Goal: Navigation & Orientation: Understand site structure

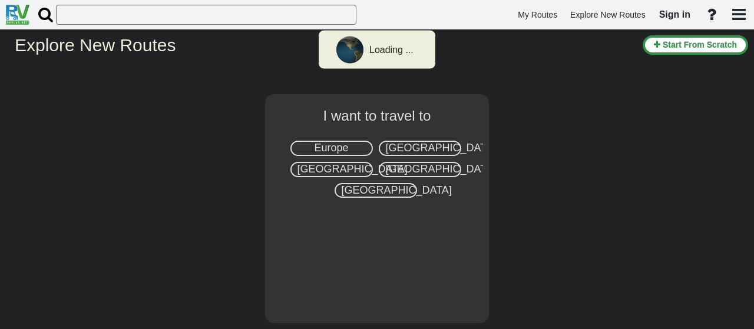
select select "number:2"
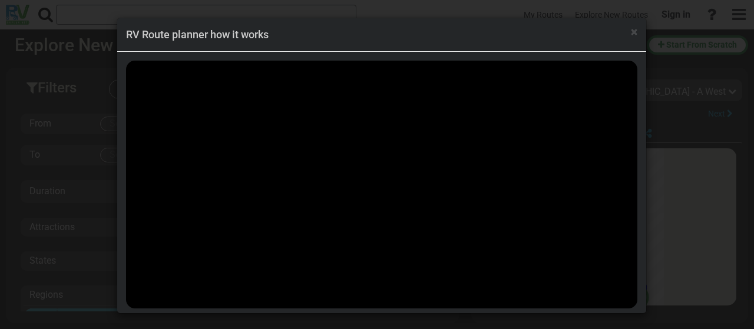
scroll to position [20729, 0]
click at [631, 34] on span "×" at bounding box center [634, 32] width 6 height 14
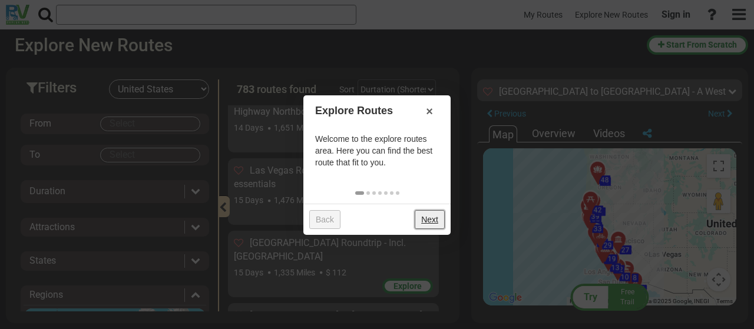
click at [430, 215] on link "Next" at bounding box center [430, 219] width 30 height 19
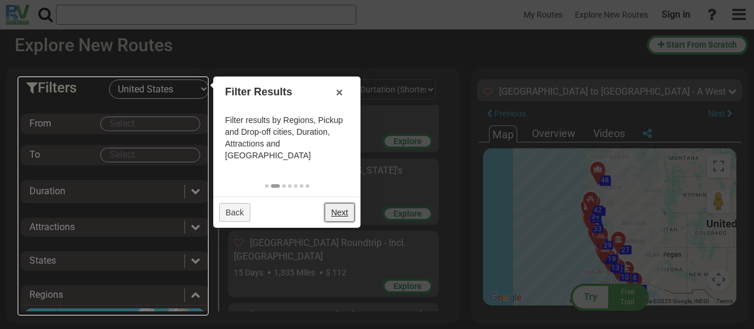
click at [347, 203] on link "Next" at bounding box center [340, 212] width 30 height 19
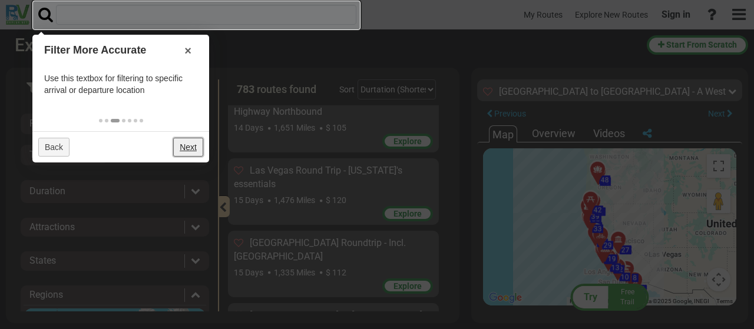
click at [188, 145] on link "Next" at bounding box center [188, 147] width 30 height 19
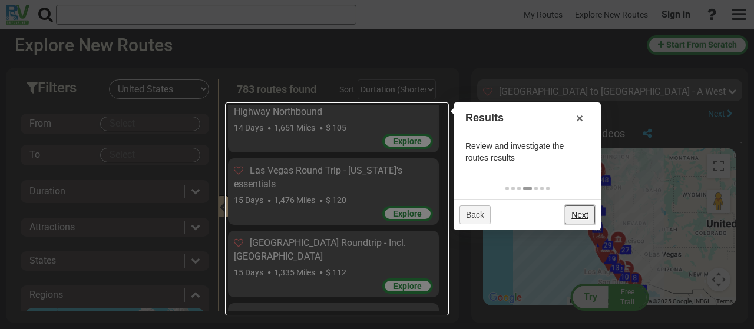
click at [584, 210] on link "Next" at bounding box center [580, 215] width 30 height 19
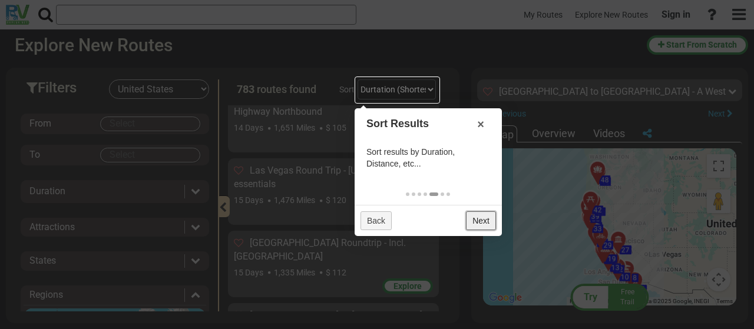
click at [481, 214] on link "Next" at bounding box center [481, 221] width 30 height 19
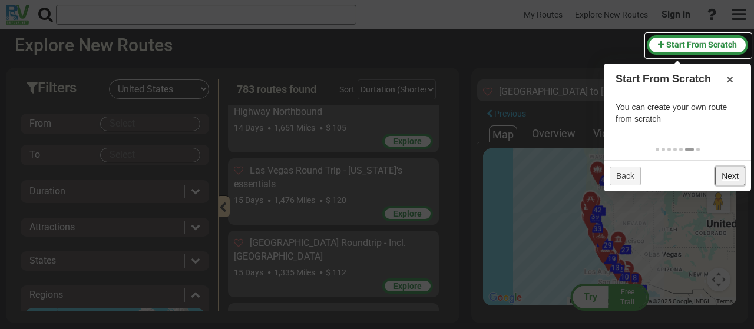
click at [729, 173] on link "Next" at bounding box center [731, 176] width 30 height 19
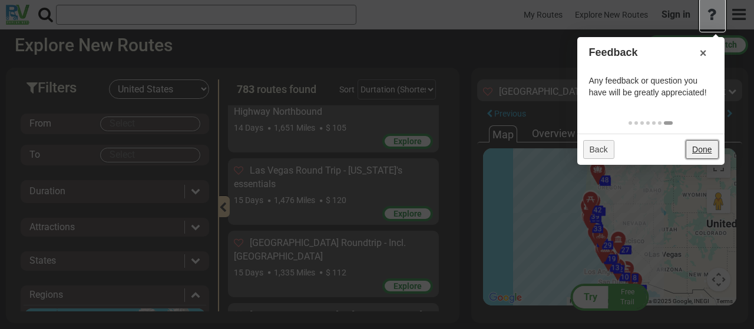
click at [698, 146] on link "Done" at bounding box center [702, 149] width 32 height 19
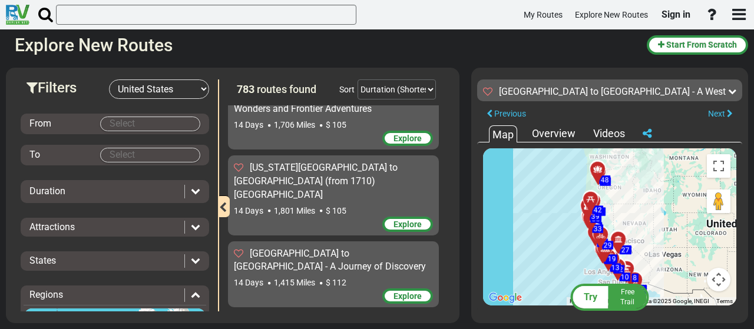
scroll to position [20081, 0]
click at [653, 226] on div "To activate drag with keyboard, press Alt + Enter. Once in keyboard drag state,…" at bounding box center [609, 227] width 253 height 157
click at [553, 136] on div "Overview" at bounding box center [554, 133] width 50 height 15
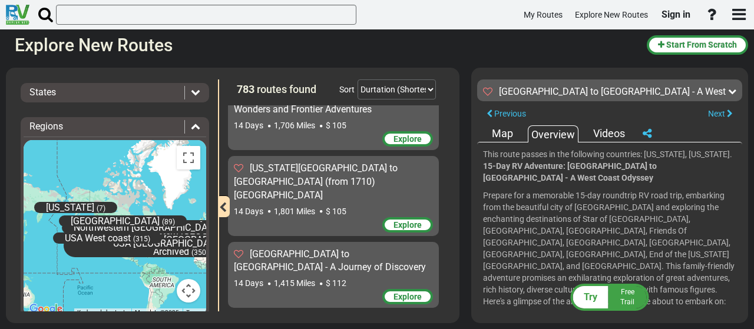
scroll to position [186, 0]
